Goal: Task Accomplishment & Management: Use online tool/utility

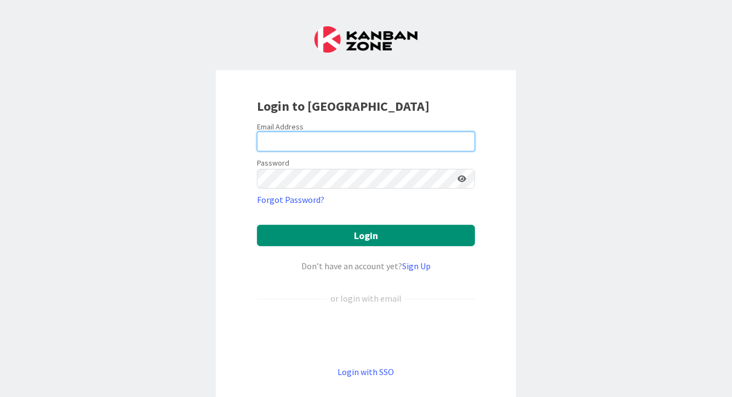
click at [391, 143] on input "email" at bounding box center [366, 141] width 218 height 20
type input "[PERSON_NAME][EMAIL_ADDRESS][DOMAIN_NAME]"
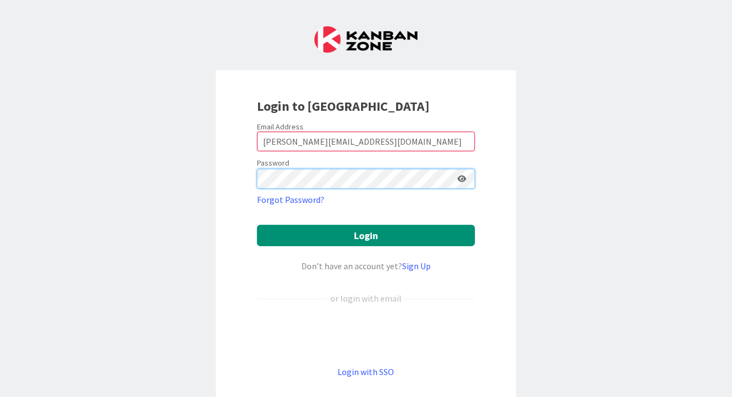
click at [257, 225] on button "Login" at bounding box center [366, 235] width 218 height 21
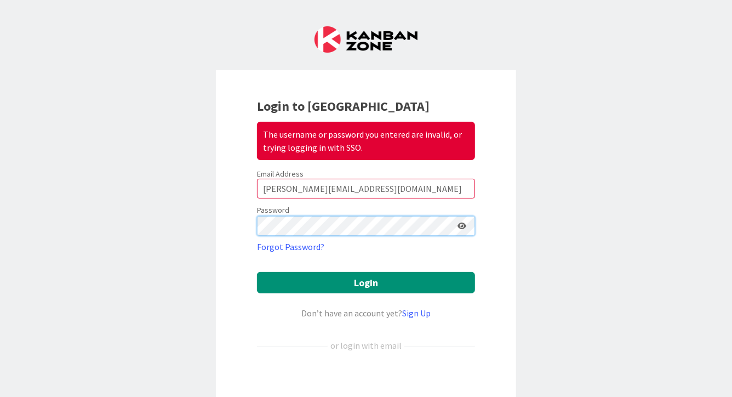
click at [257, 272] on button "Login" at bounding box center [366, 282] width 218 height 21
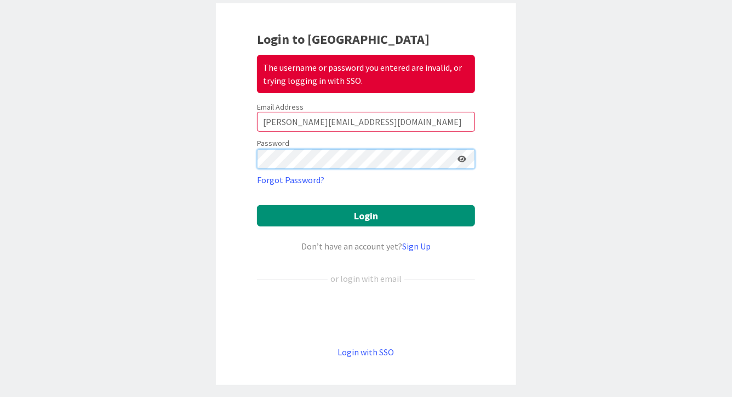
scroll to position [67, 0]
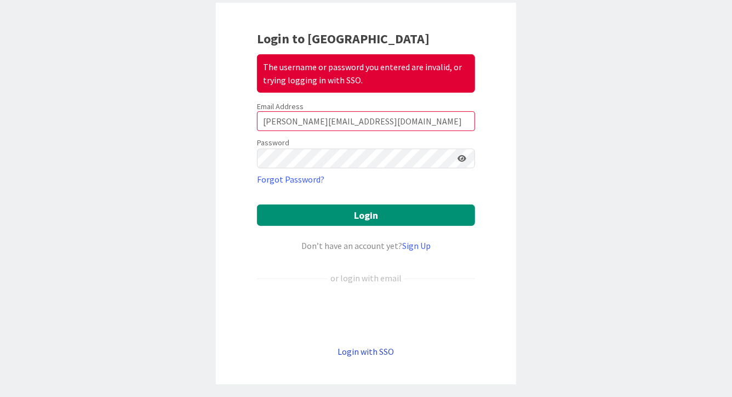
click at [371, 351] on link "Login with SSO" at bounding box center [366, 351] width 56 height 11
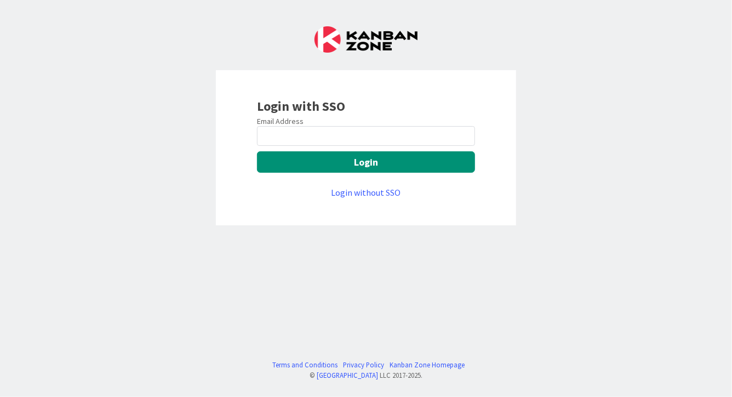
click at [315, 146] on div "Email Address Login Login without SSO" at bounding box center [366, 157] width 218 height 83
click at [315, 134] on input "email" at bounding box center [366, 136] width 218 height 20
type input "[PERSON_NAME][EMAIL_ADDRESS][DOMAIN_NAME]"
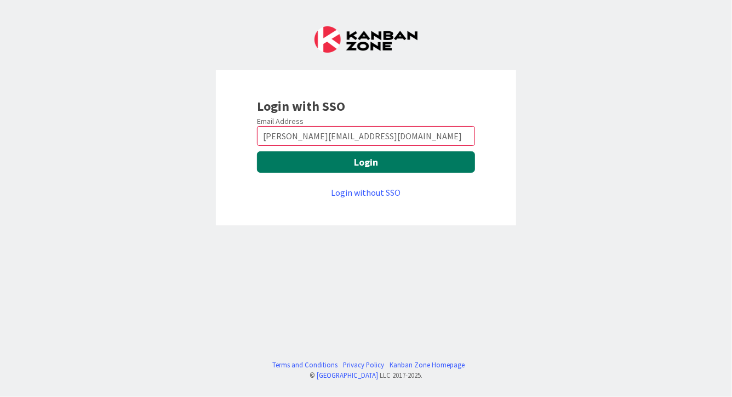
click at [342, 162] on button "Login" at bounding box center [366, 161] width 218 height 21
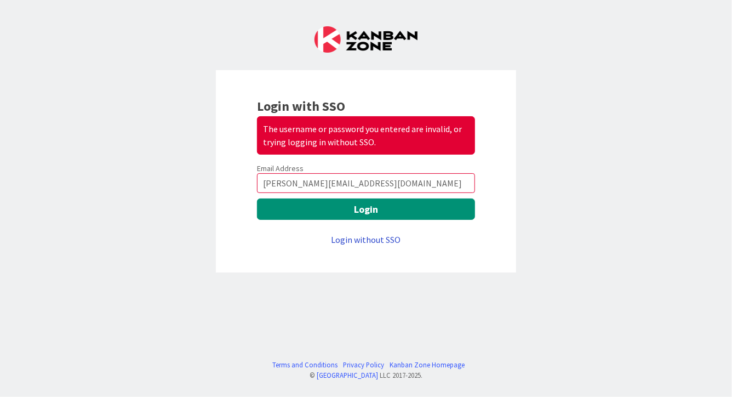
click at [375, 239] on link "Login without SSO" at bounding box center [366, 239] width 70 height 11
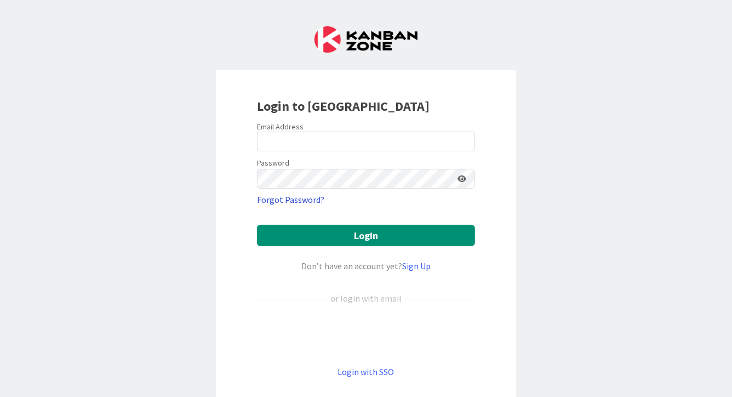
click at [303, 199] on link "Forgot Password?" at bounding box center [290, 199] width 67 height 13
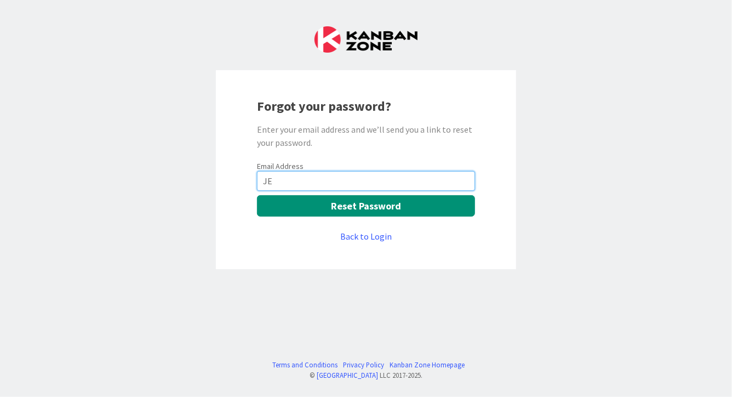
type input "J"
type input "[PERSON_NAME][EMAIL_ADDRESS][DOMAIN_NAME]"
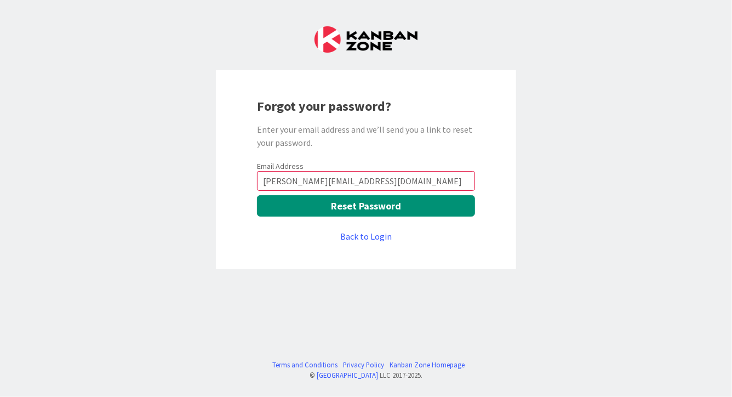
click at [375, 217] on div "Email Address jennifer.pointer@knoxschools.org Reset Password Back to Login" at bounding box center [366, 202] width 218 height 82
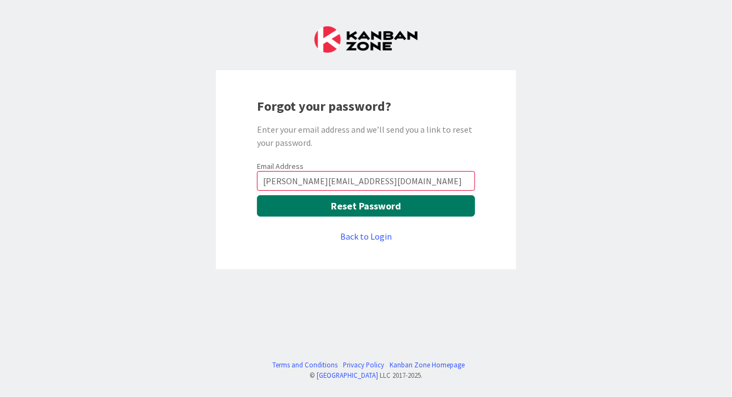
click at [375, 213] on button "Reset Password" at bounding box center [366, 205] width 218 height 21
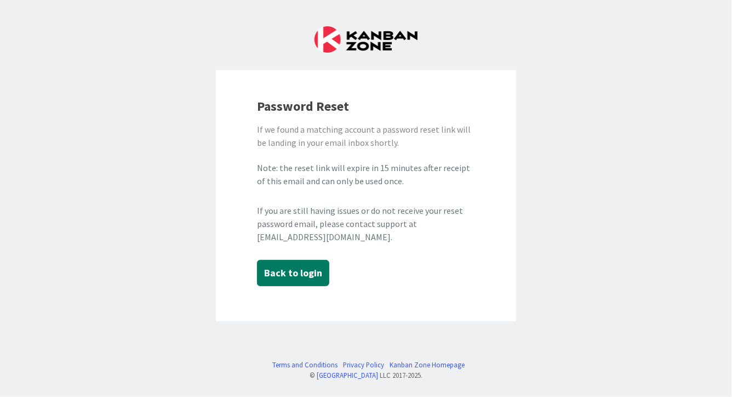
click at [300, 270] on button "Back to login" at bounding box center [293, 273] width 72 height 26
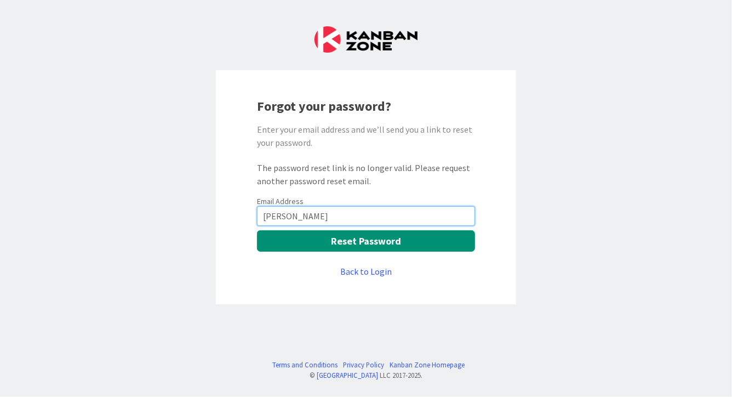
type input "[PERSON_NAME][EMAIL_ADDRESS][DOMAIN_NAME]"
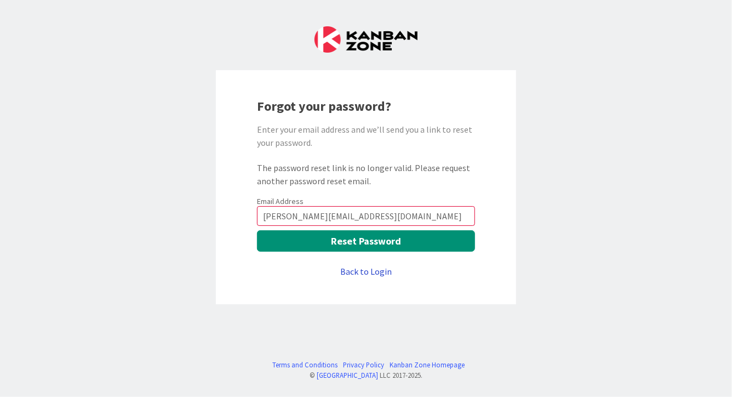
click at [371, 273] on link "Back to Login" at bounding box center [365, 271] width 51 height 13
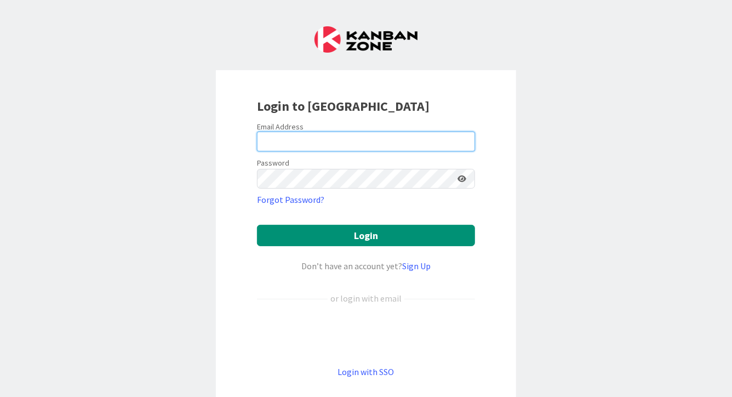
click at [335, 147] on input "email" at bounding box center [366, 141] width 218 height 20
type input "[PERSON_NAME][EMAIL_ADDRESS][DOMAIN_NAME]"
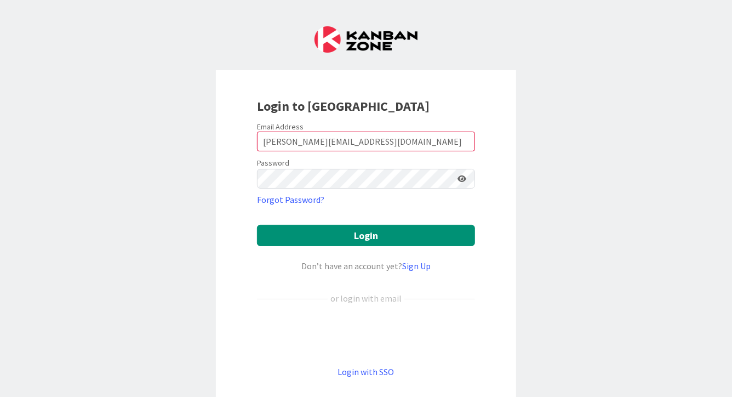
click at [463, 177] on icon at bounding box center [461, 179] width 9 height 8
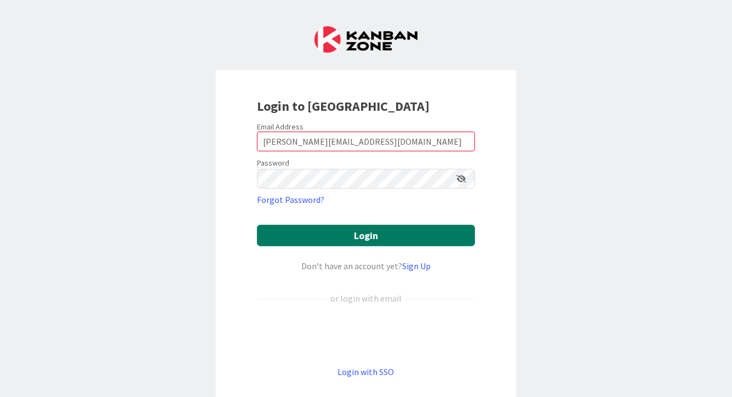
click at [327, 230] on button "Login" at bounding box center [366, 235] width 218 height 21
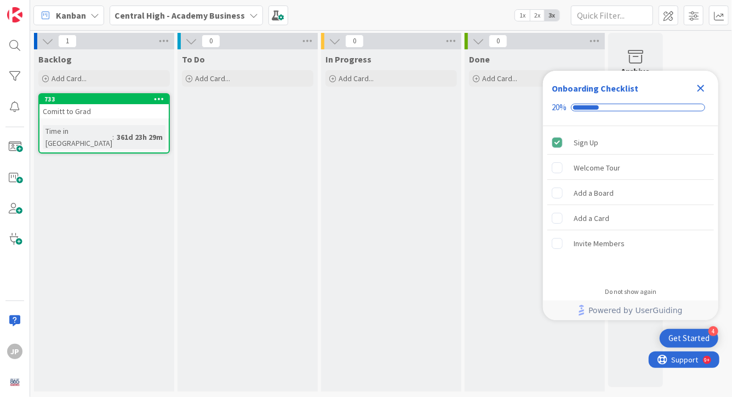
click at [697, 90] on icon "Close Checklist" at bounding box center [700, 88] width 13 height 13
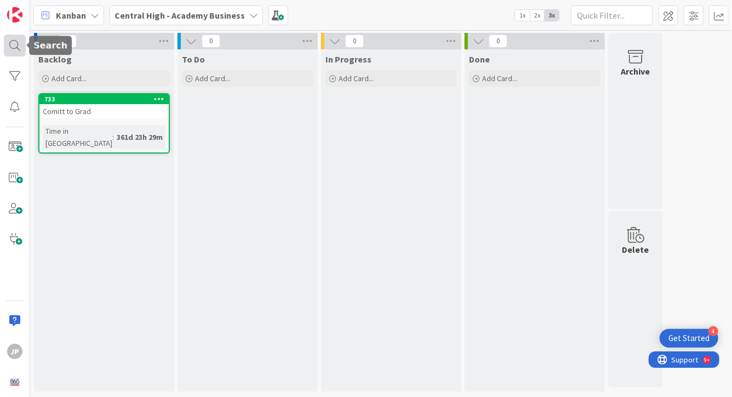
click at [16, 44] on div at bounding box center [15, 46] width 22 height 22
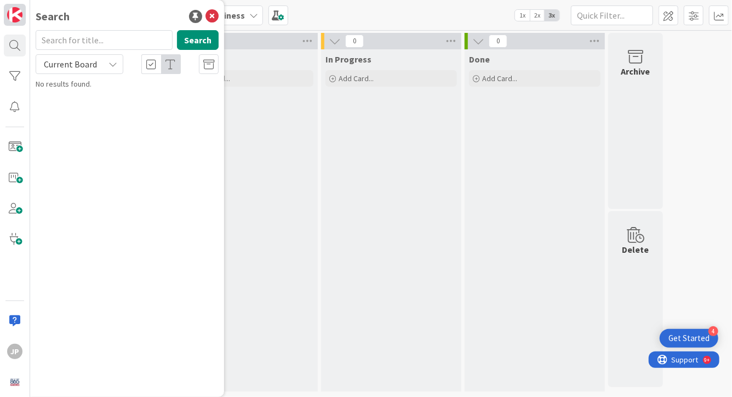
click at [19, 25] on link at bounding box center [15, 15] width 22 height 22
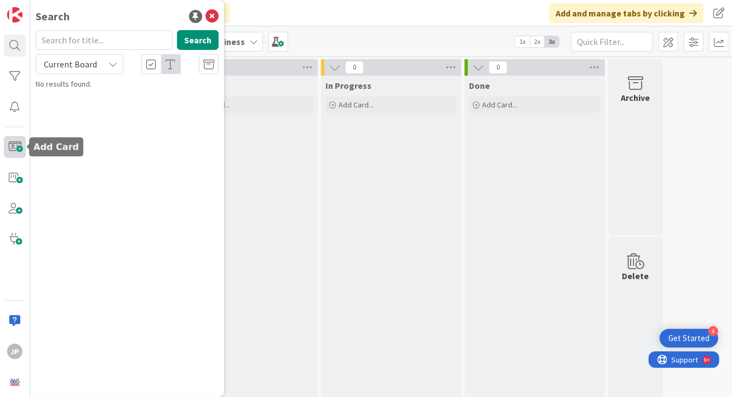
click at [13, 148] on span at bounding box center [15, 147] width 22 height 22
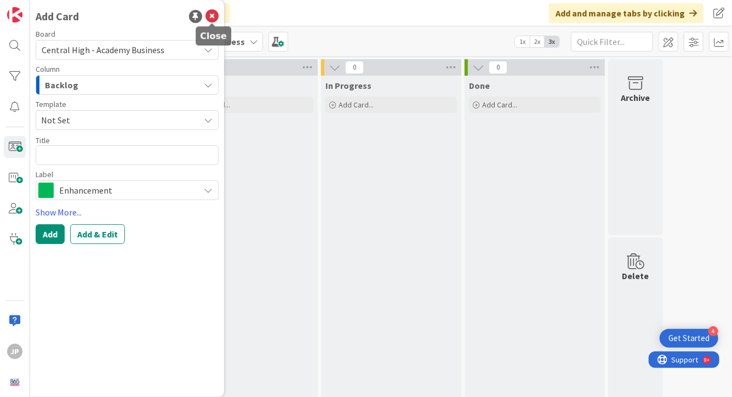
click at [209, 18] on icon at bounding box center [211, 16] width 13 height 13
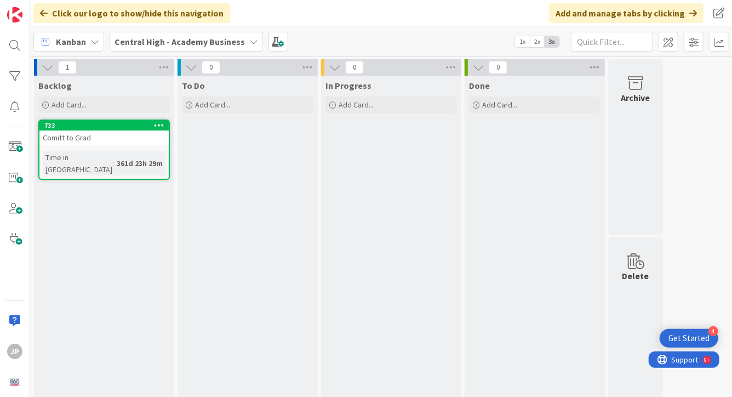
click at [250, 41] on icon at bounding box center [253, 41] width 9 height 9
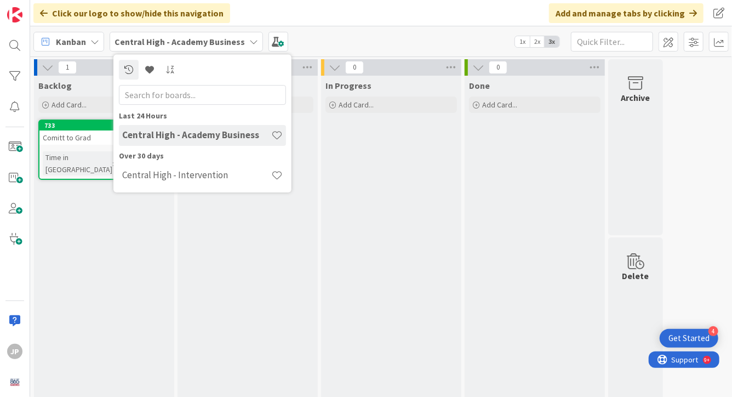
click at [248, 132] on h4 "Central High - Academy Business" at bounding box center [196, 134] width 149 height 11
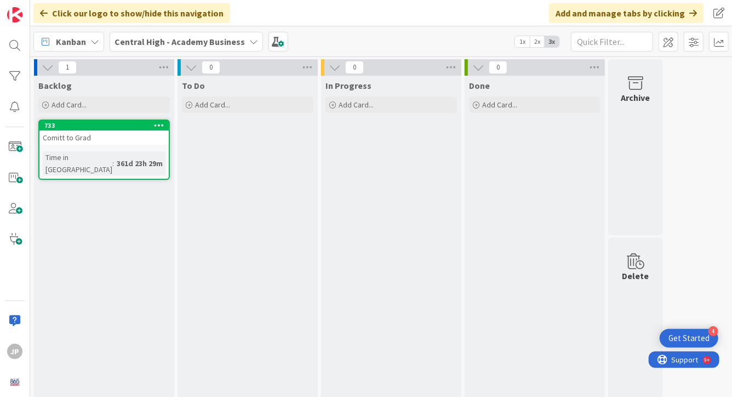
click at [189, 67] on icon at bounding box center [191, 67] width 12 height 12
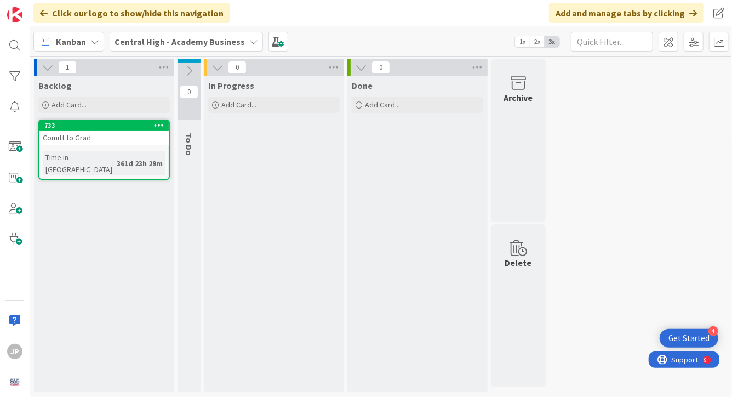
click at [189, 67] on icon at bounding box center [189, 71] width 12 height 12
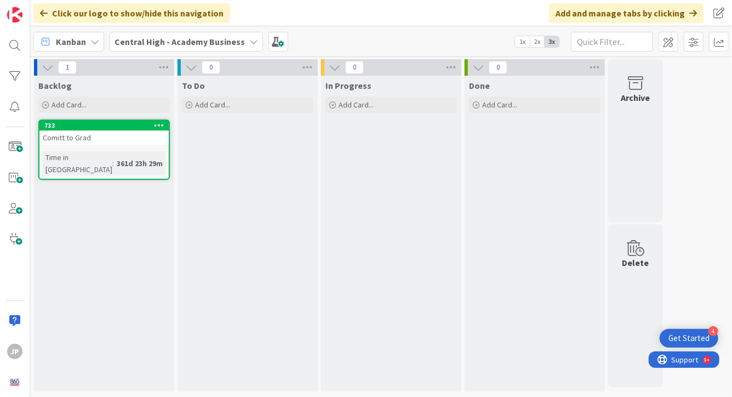
click at [520, 42] on span "1x" at bounding box center [522, 41] width 15 height 11
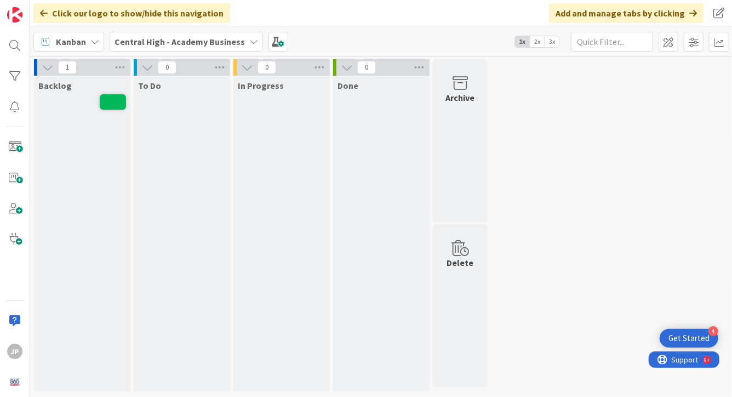
click at [539, 41] on span "2x" at bounding box center [537, 41] width 15 height 11
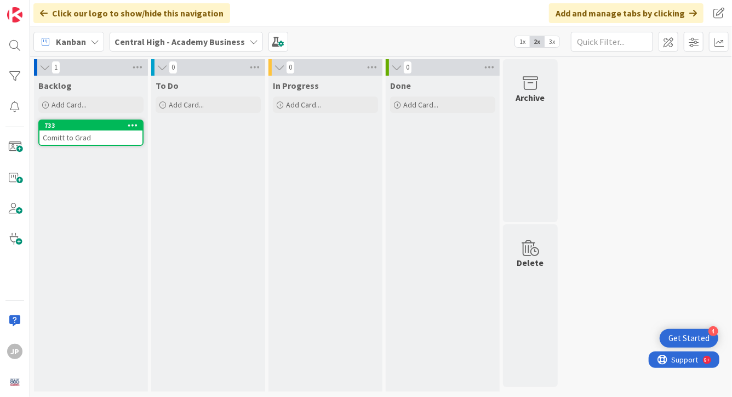
click at [88, 37] on div "Kanban" at bounding box center [68, 42] width 71 height 20
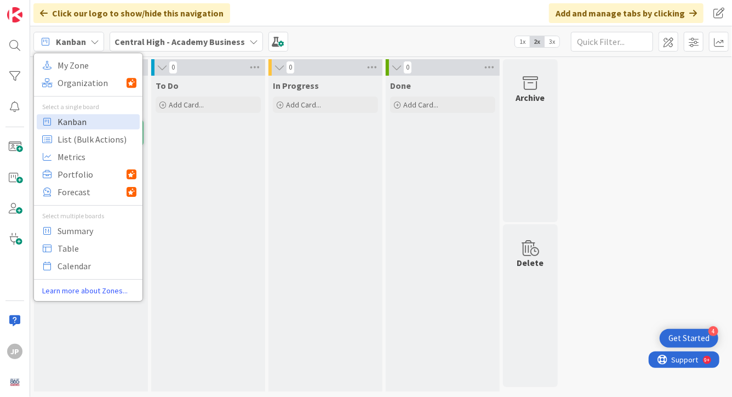
click at [88, 118] on span "Kanban" at bounding box center [97, 121] width 79 height 16
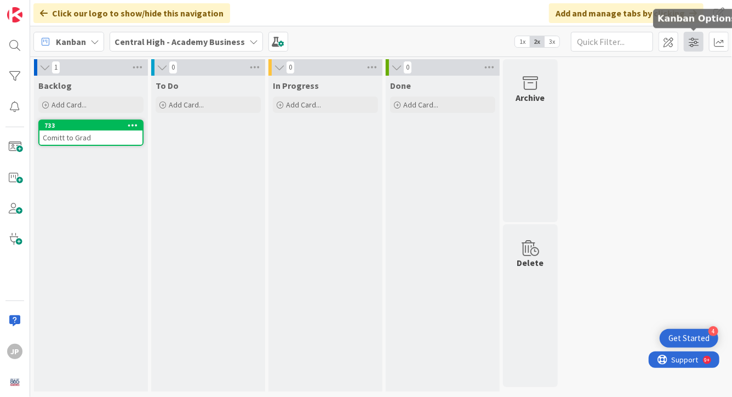
click at [696, 41] on span at bounding box center [694, 42] width 20 height 20
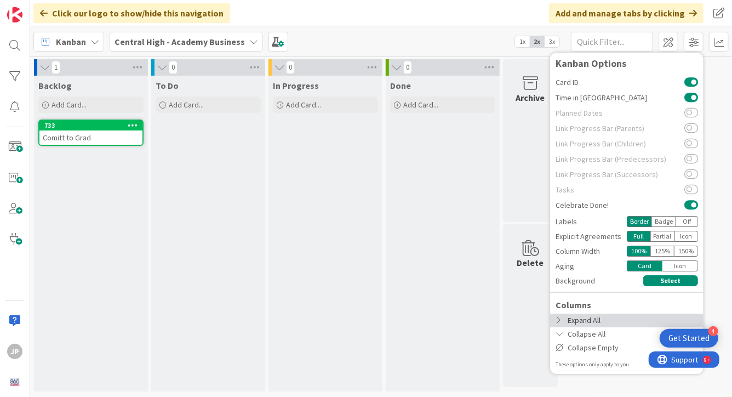
click at [560, 320] on icon at bounding box center [560, 320] width 9 height 8
click at [5, 76] on div at bounding box center [15, 76] width 22 height 22
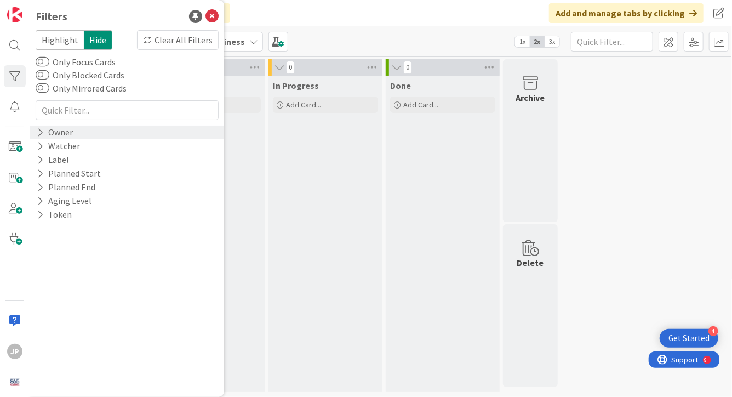
click at [58, 136] on div "Owner" at bounding box center [55, 132] width 38 height 14
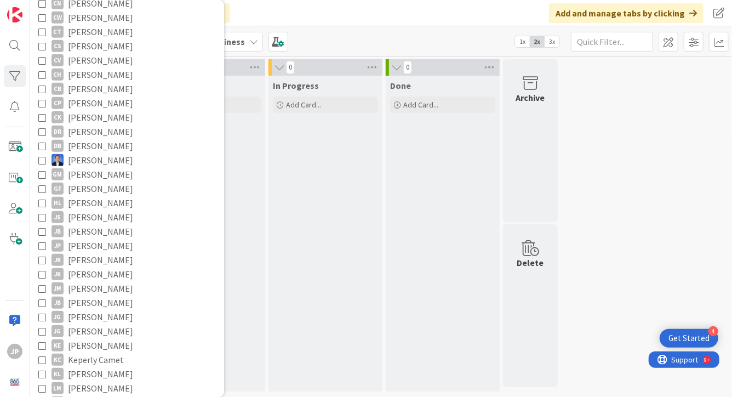
scroll to position [358, 0]
click at [39, 61] on icon at bounding box center [42, 62] width 8 height 8
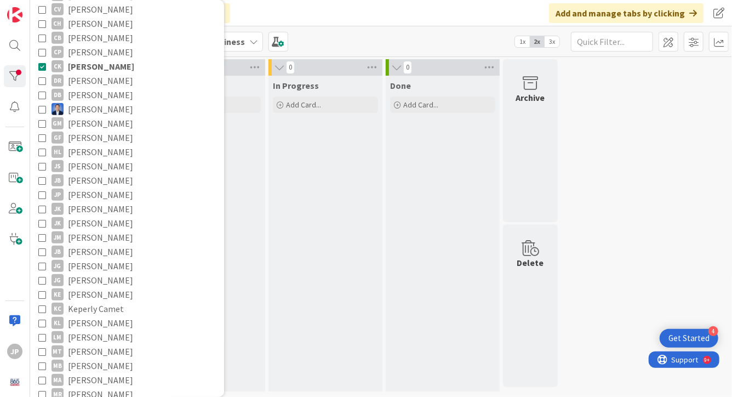
click at [308, 196] on div "In Progress Add Card..." at bounding box center [325, 234] width 114 height 316
